Goal: Information Seeking & Learning: Learn about a topic

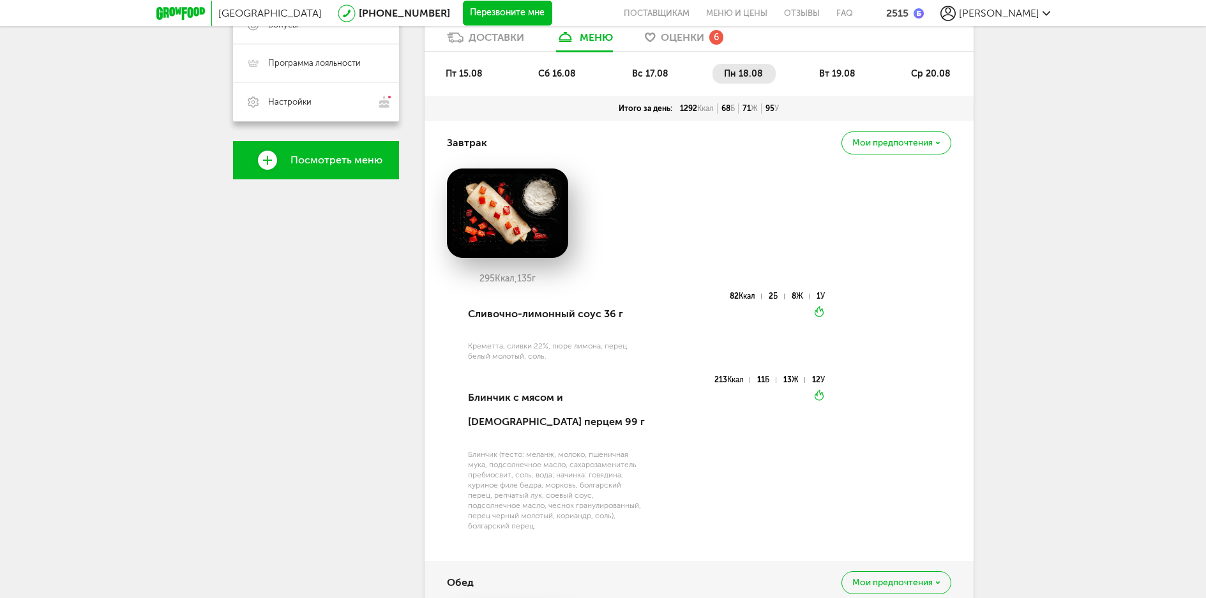
scroll to position [235, 0]
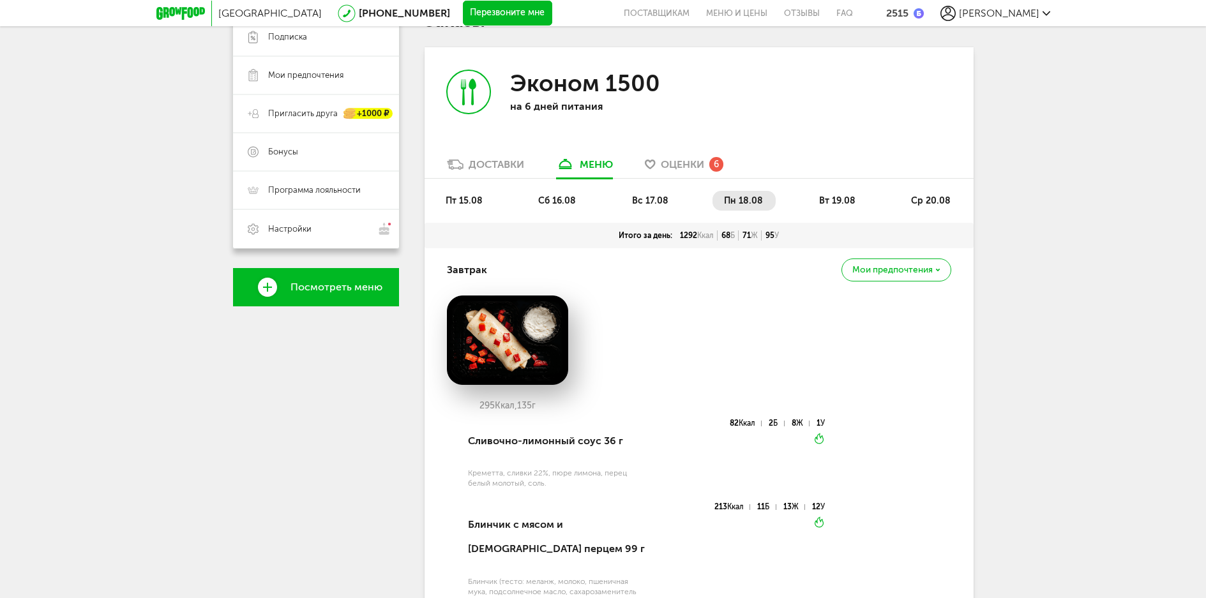
click at [854, 203] on span "вт 19.08" at bounding box center [837, 200] width 36 height 11
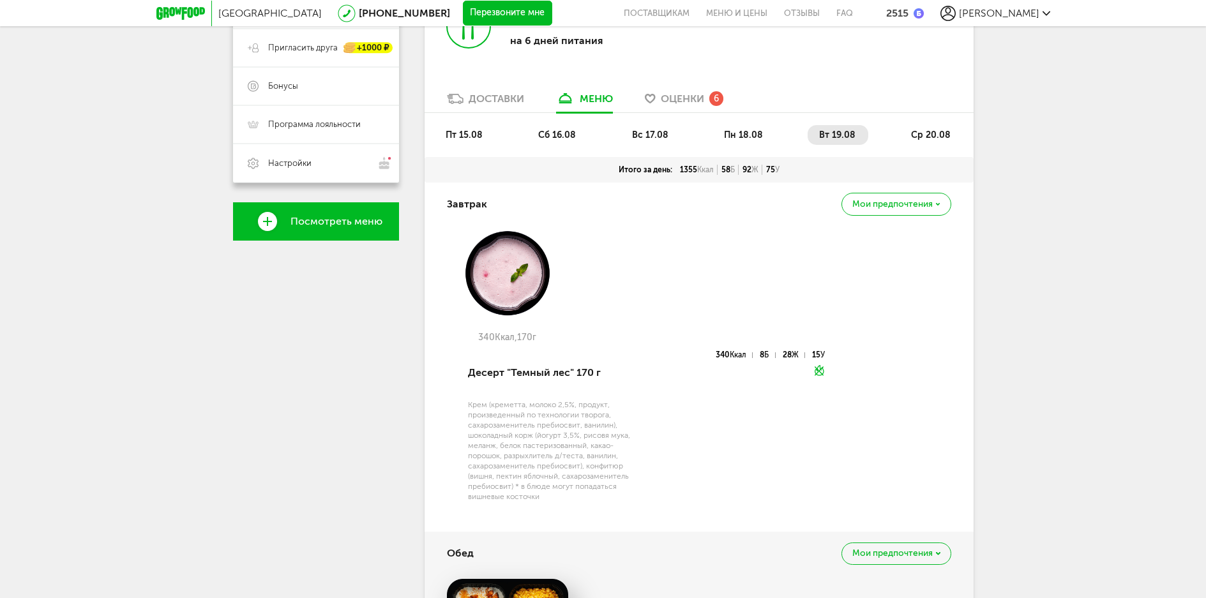
scroll to position [299, 0]
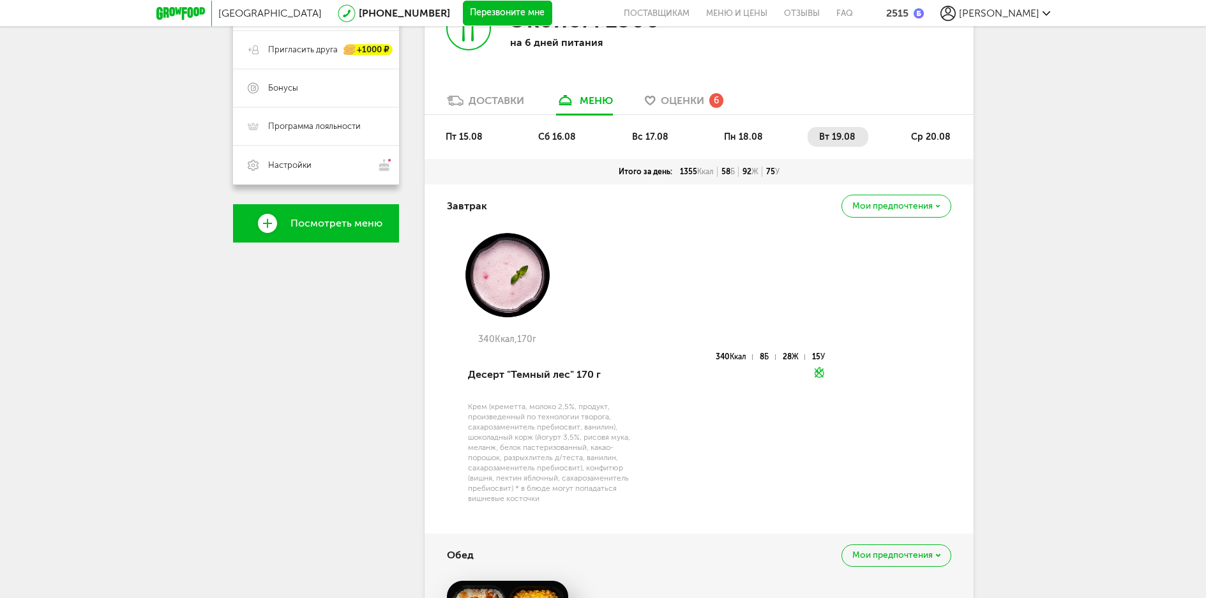
click at [637, 133] on span "вс 17.08" at bounding box center [650, 137] width 36 height 11
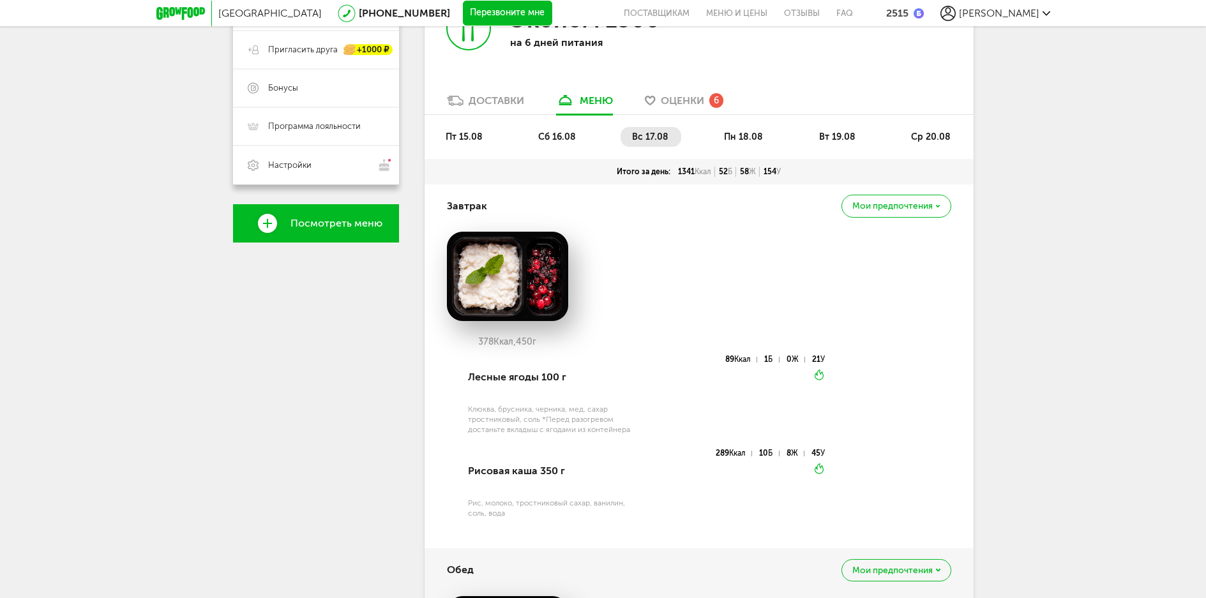
click at [737, 140] on span "пн 18.08" at bounding box center [743, 137] width 39 height 11
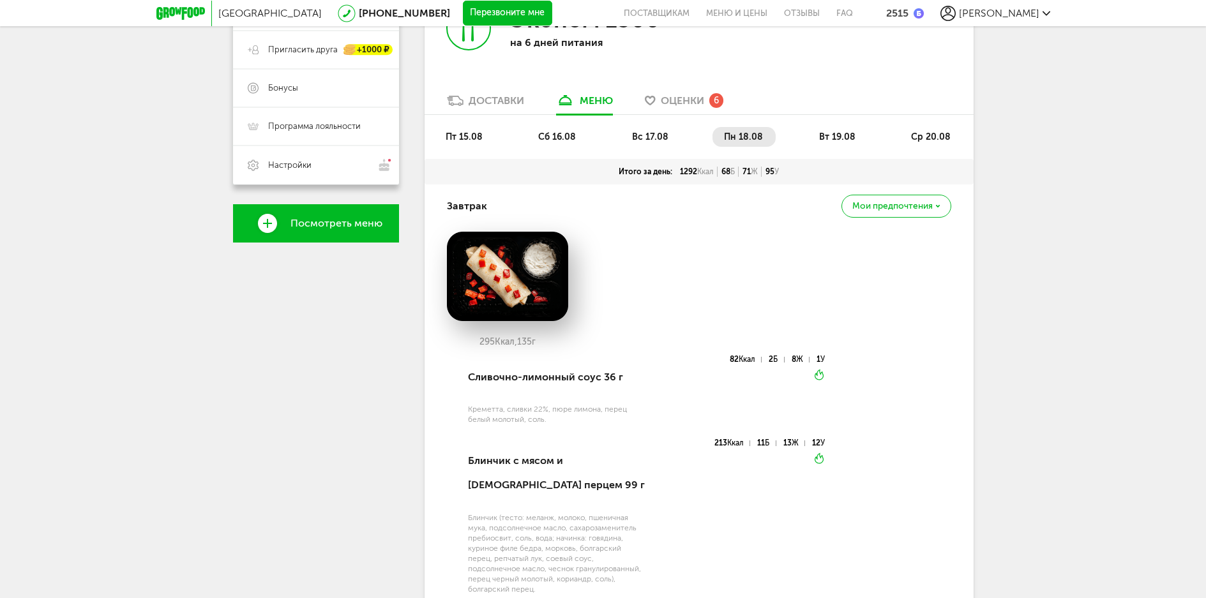
click at [835, 139] on span "вт 19.08" at bounding box center [837, 137] width 36 height 11
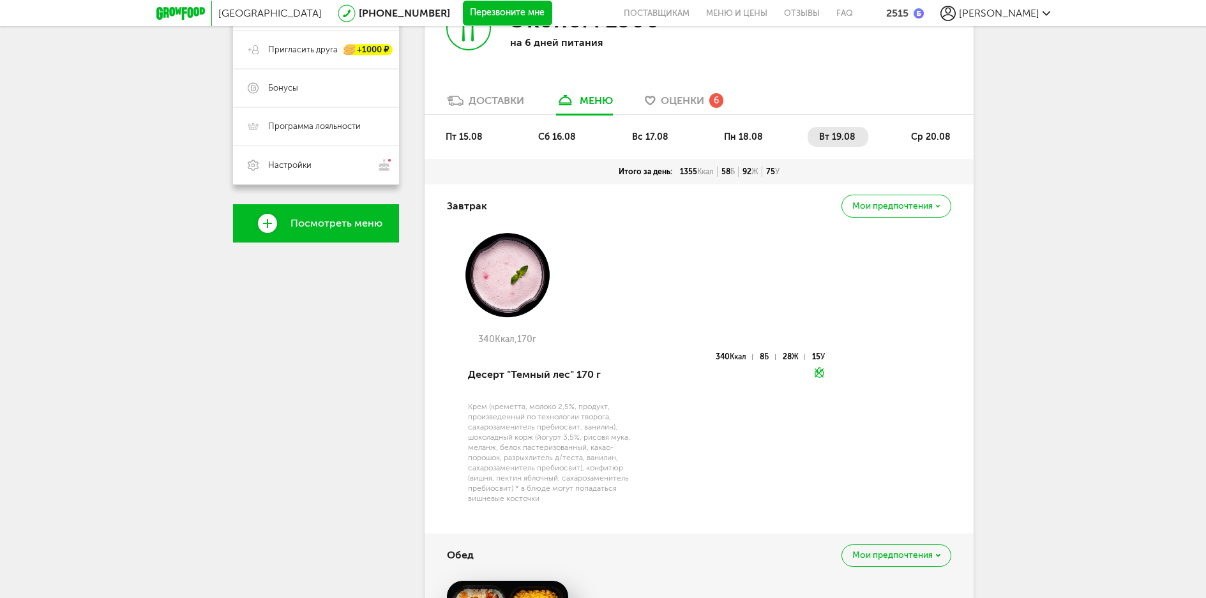
click at [941, 137] on span "ср 20.08" at bounding box center [931, 137] width 40 height 11
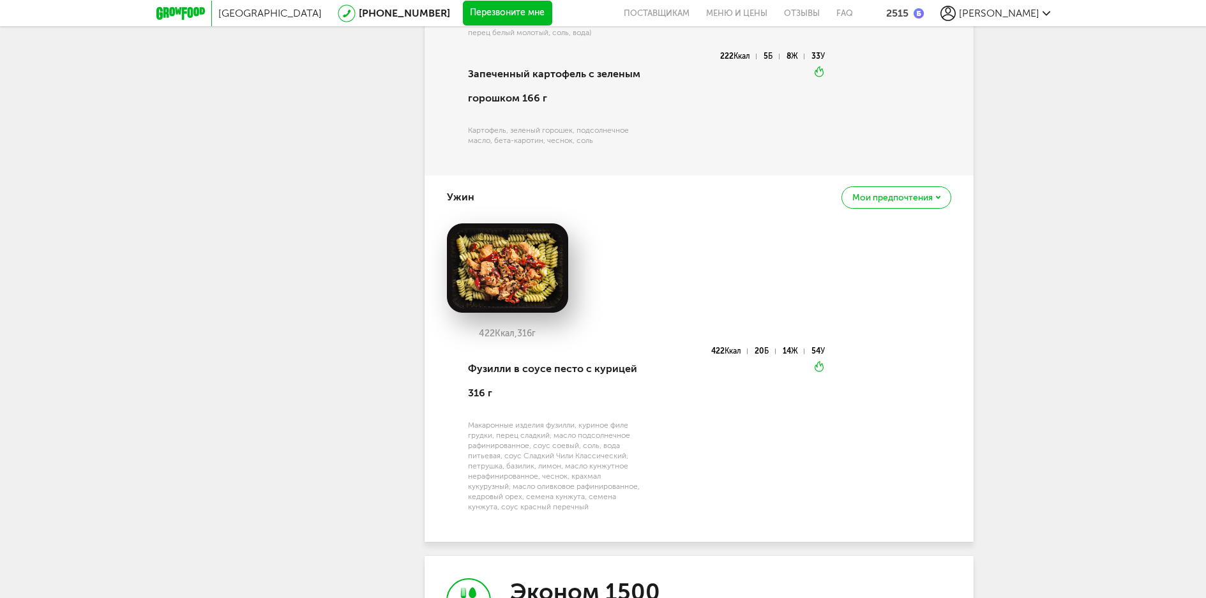
scroll to position [1321, 0]
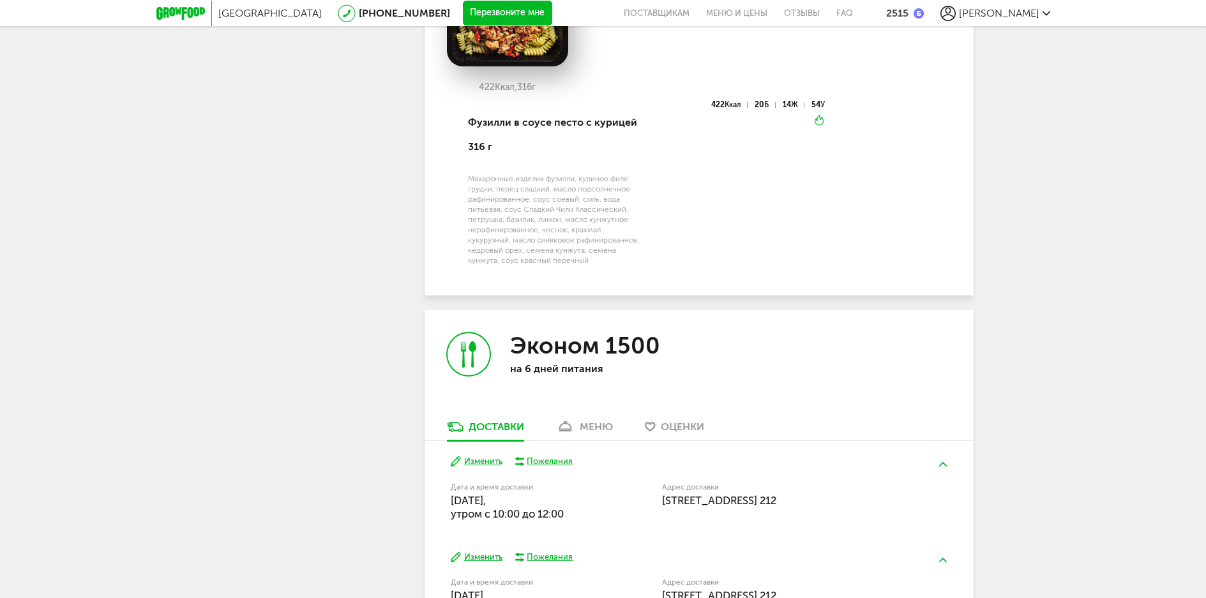
click at [591, 431] on div "меню" at bounding box center [596, 427] width 33 height 12
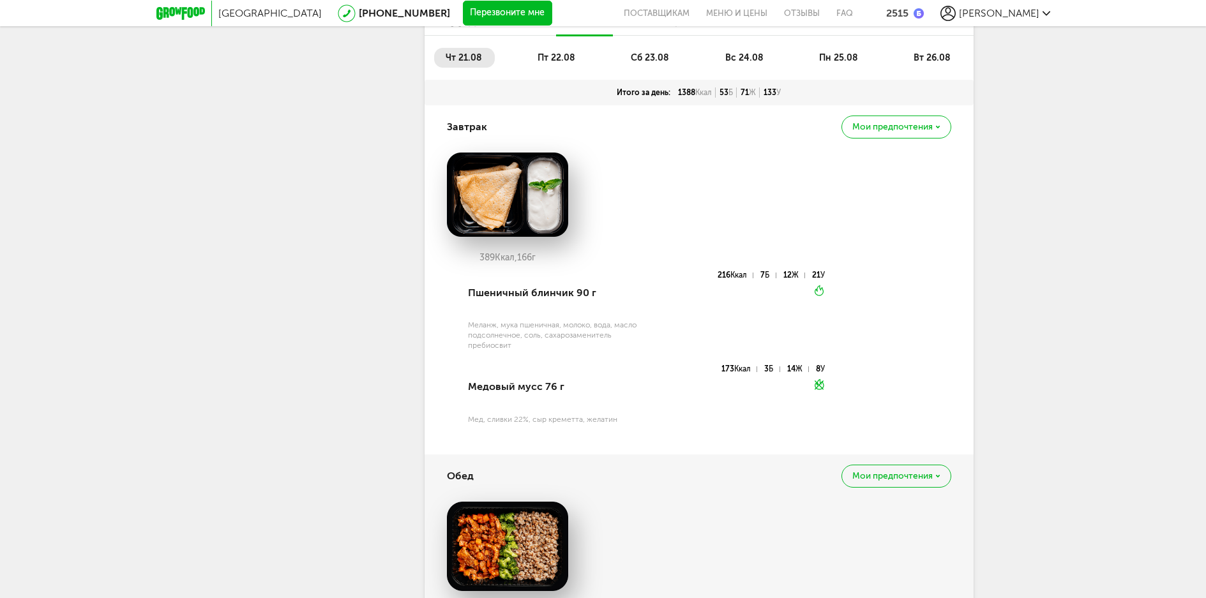
scroll to position [1726, 0]
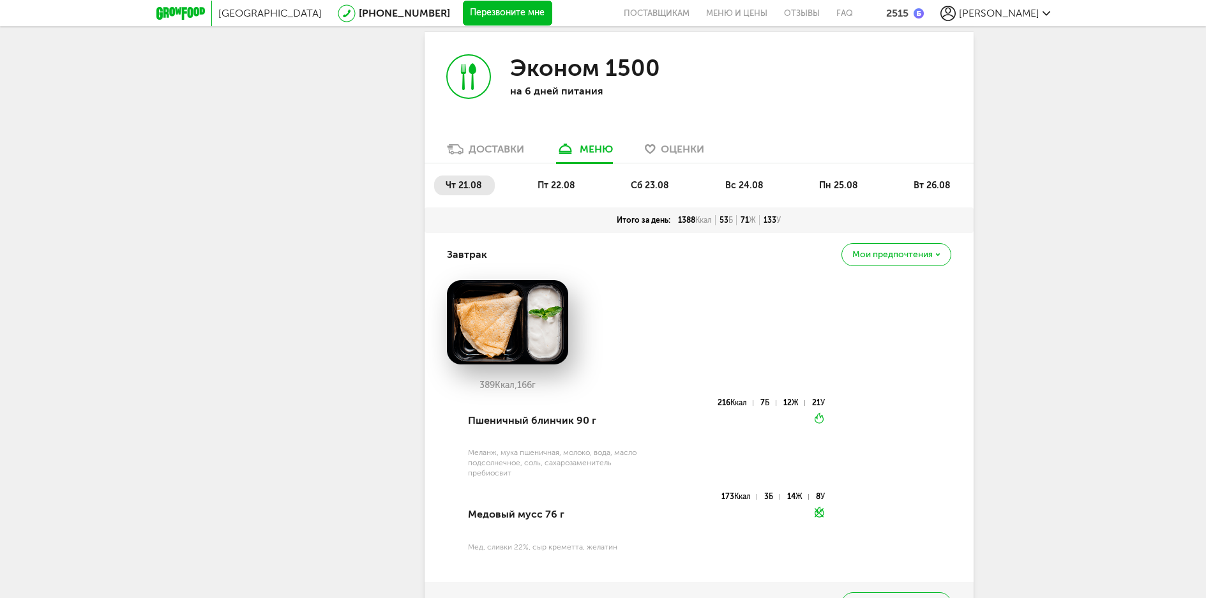
click at [554, 186] on span "пт 22.08" at bounding box center [557, 185] width 38 height 11
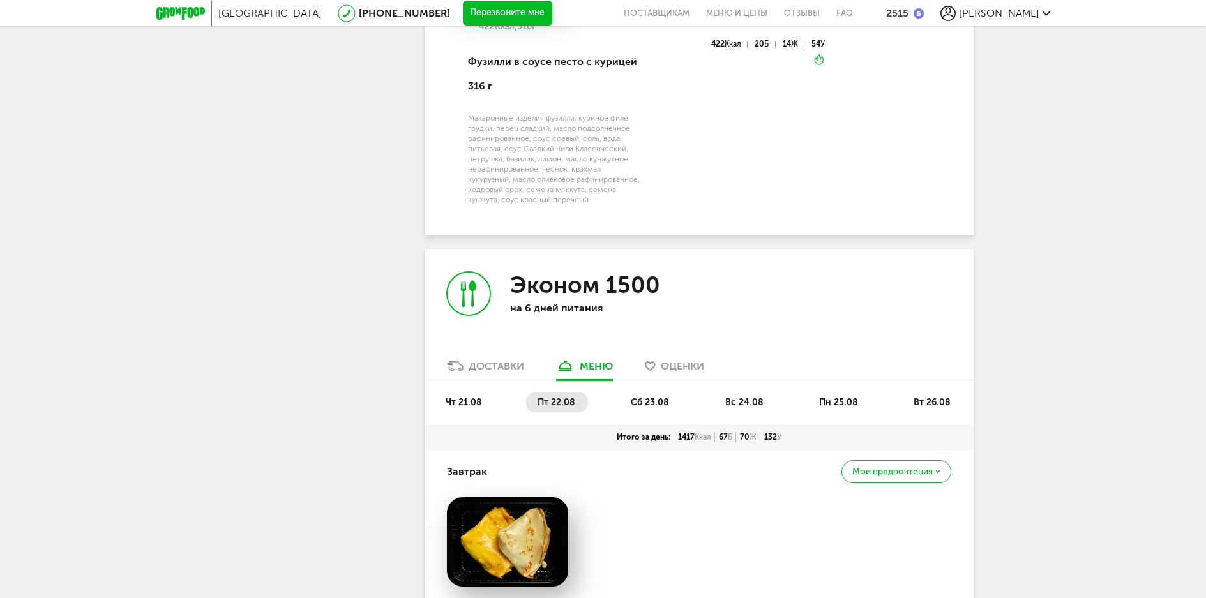
scroll to position [1471, 0]
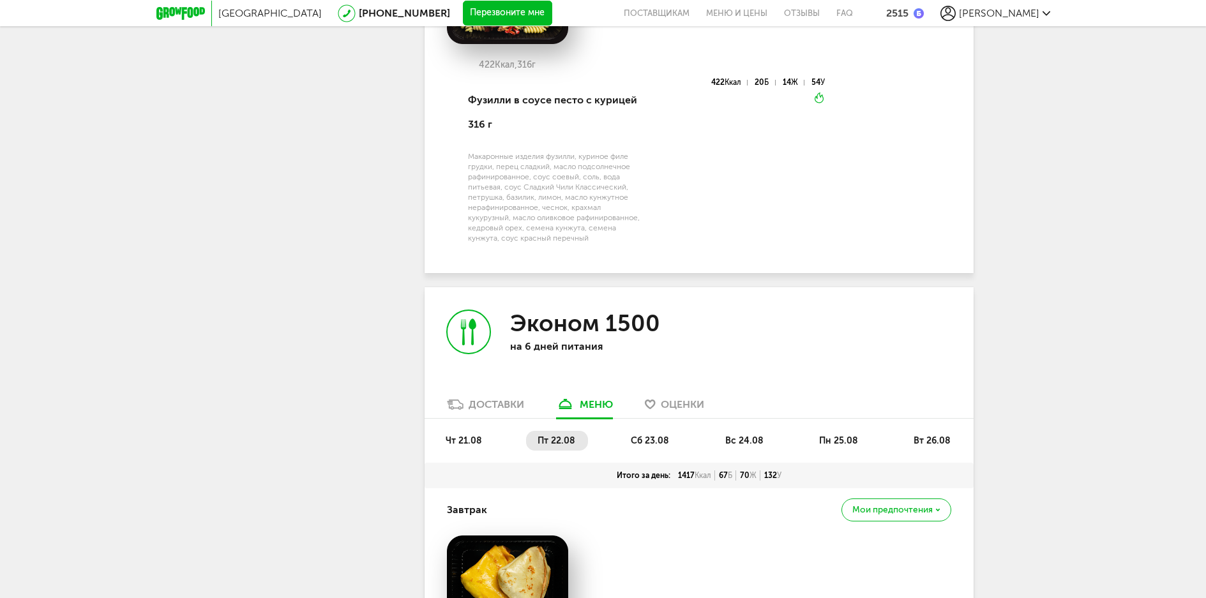
click at [651, 447] on li "сб 23.08" at bounding box center [650, 441] width 63 height 20
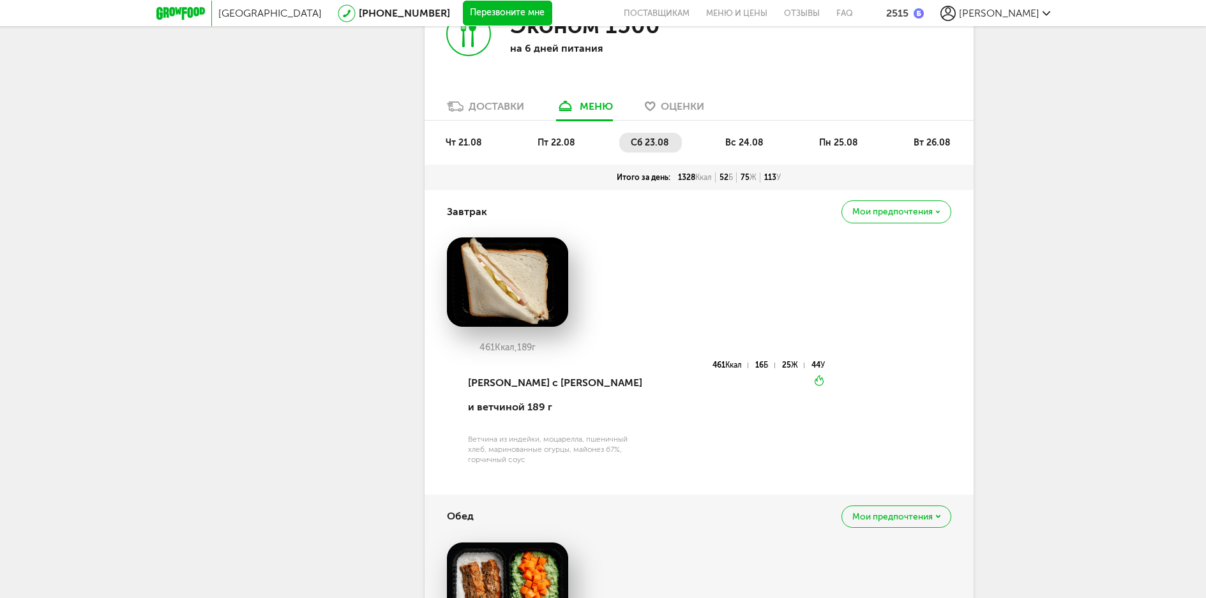
scroll to position [1598, 0]
